Goal: Information Seeking & Learning: Learn about a topic

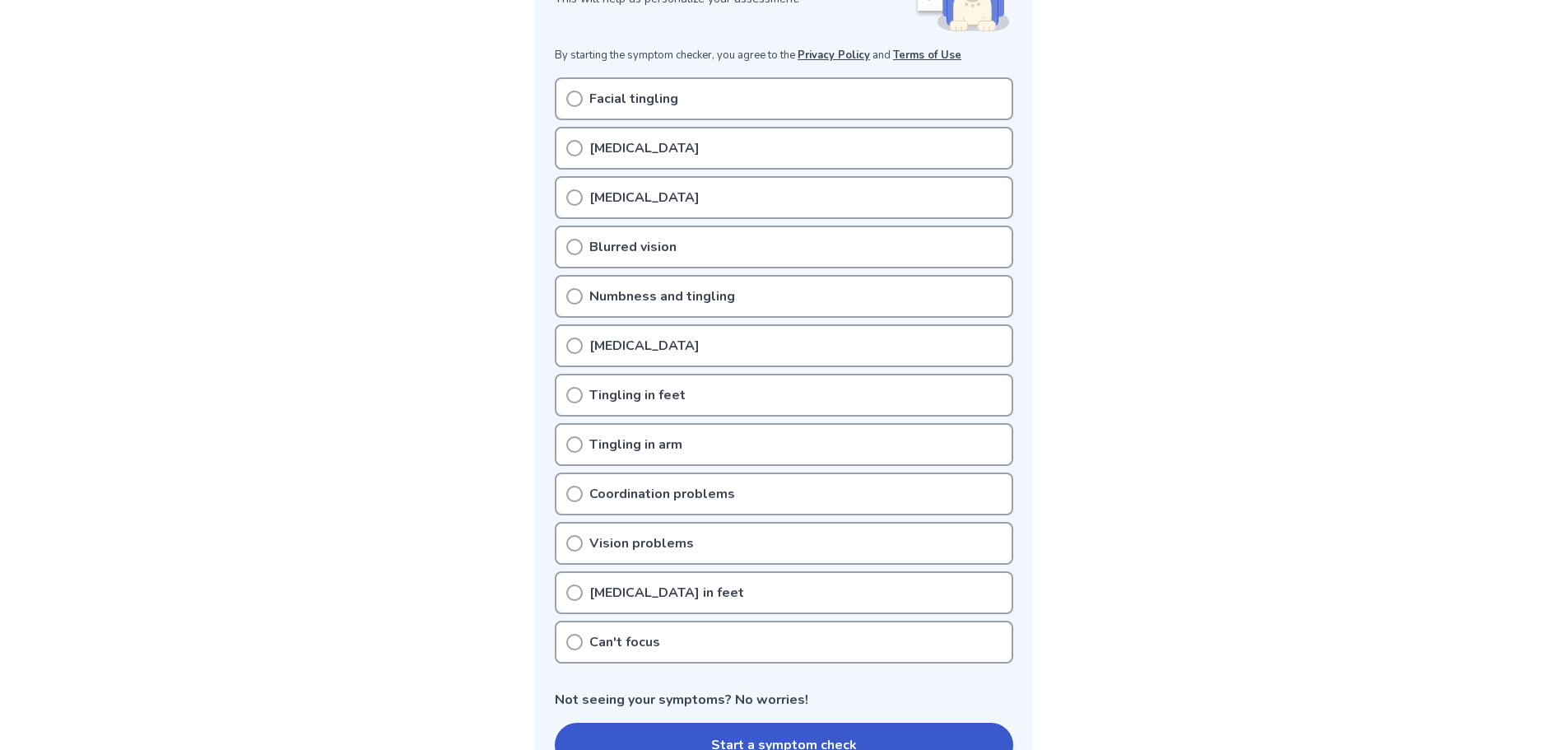
scroll to position [247, 0]
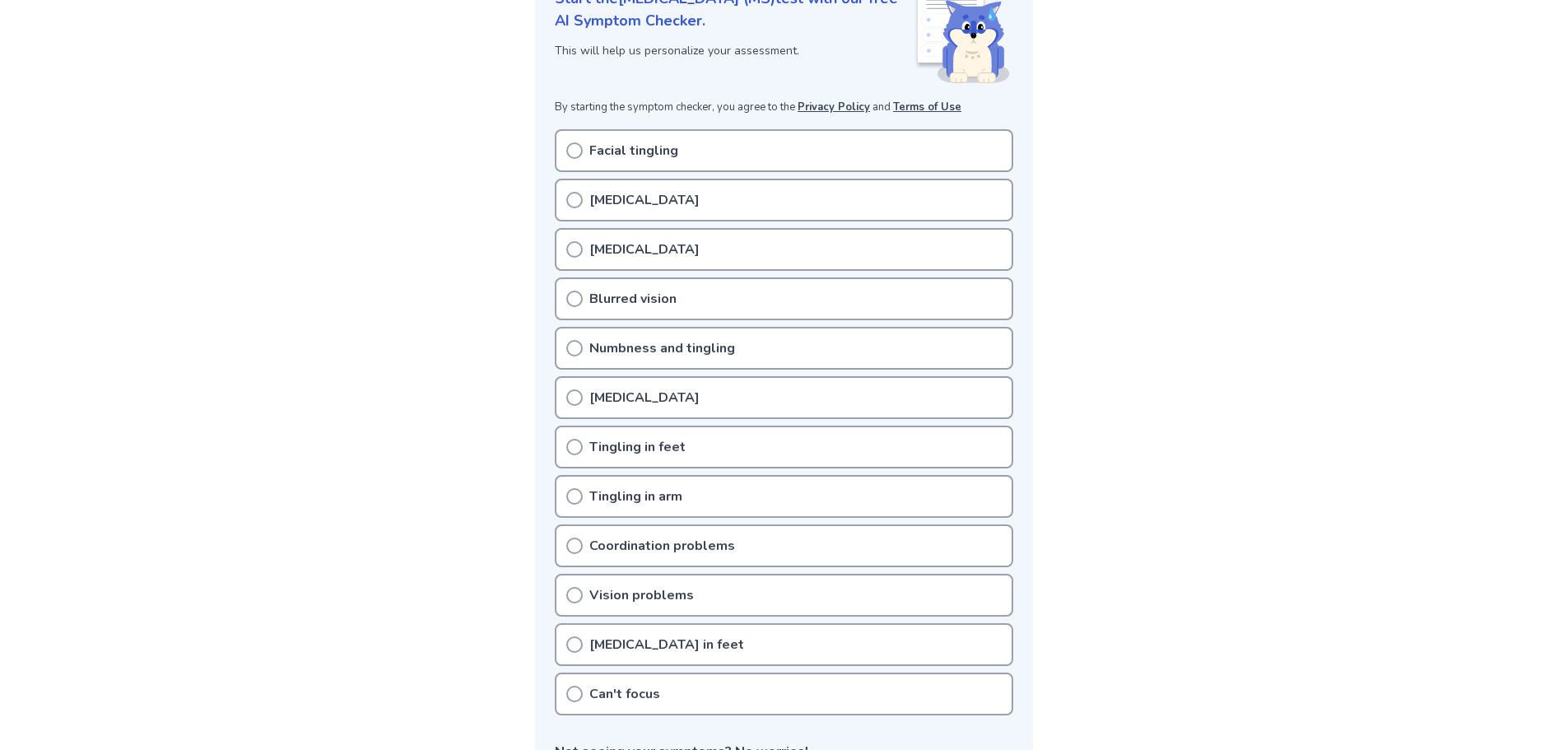
click at [734, 347] on div "Numbness and tingling" at bounding box center [783, 347] width 458 height 43
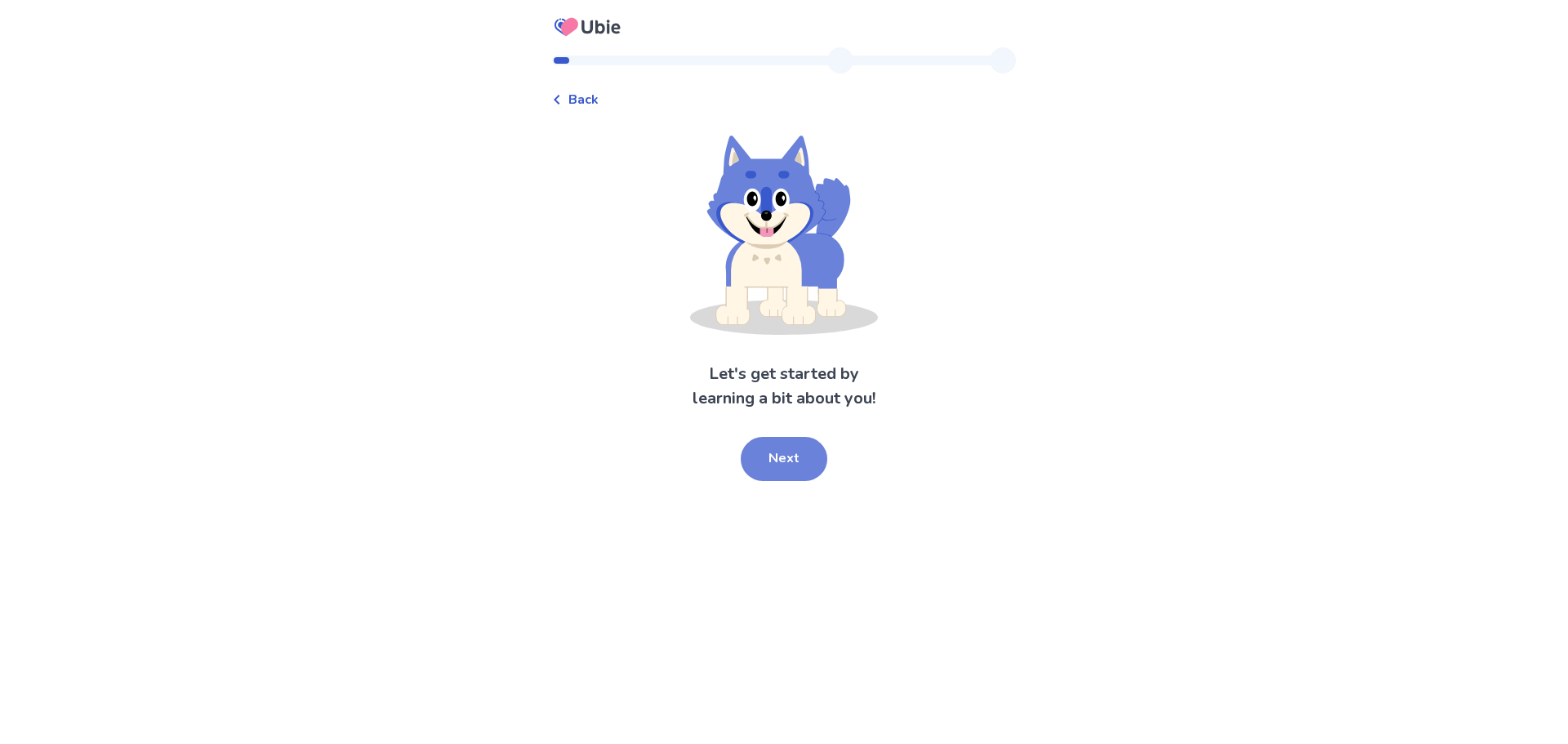
click at [802, 459] on button "Next" at bounding box center [784, 459] width 87 height 44
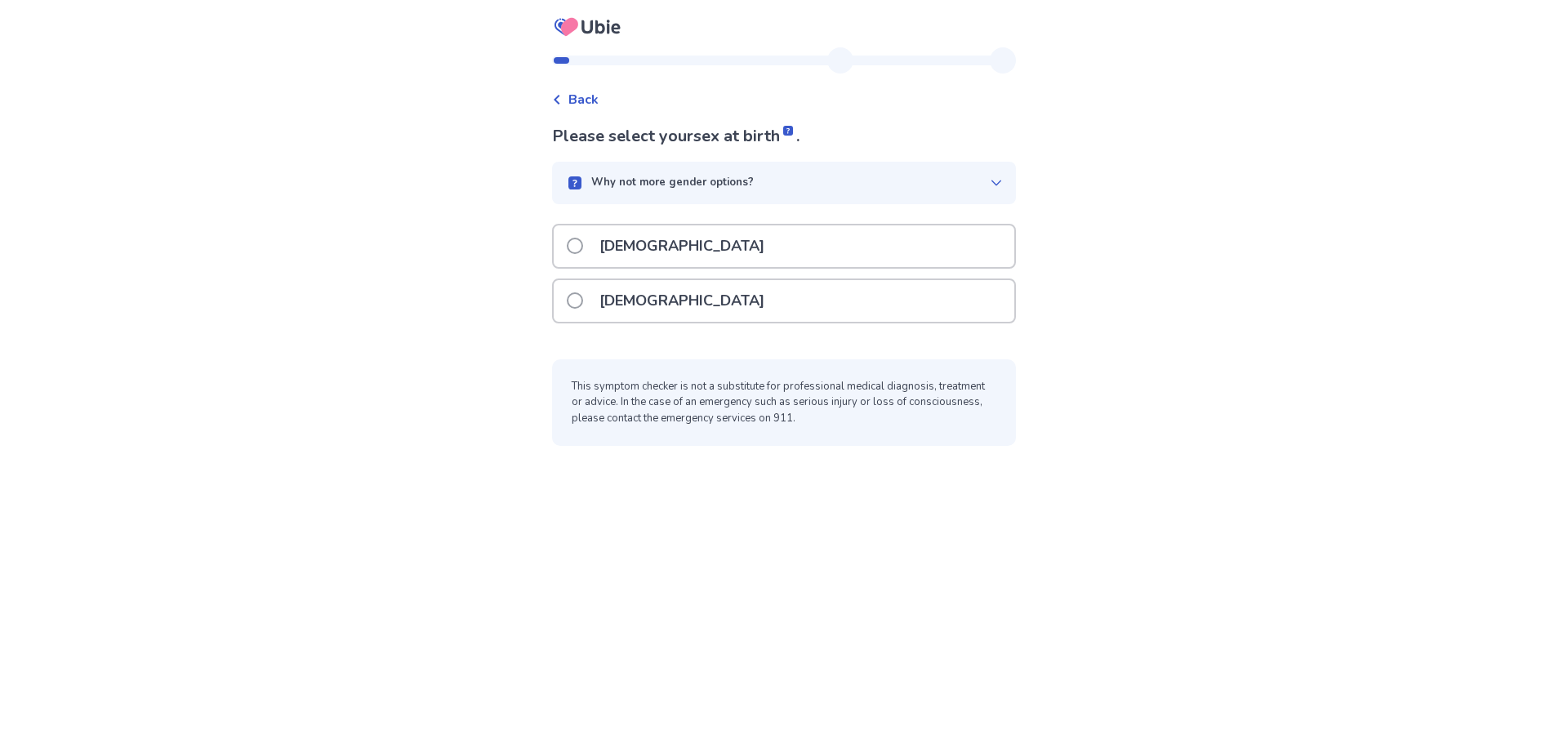
click at [579, 102] on span "Back" at bounding box center [584, 99] width 30 height 20
